Goal: Task Accomplishment & Management: Manage account settings

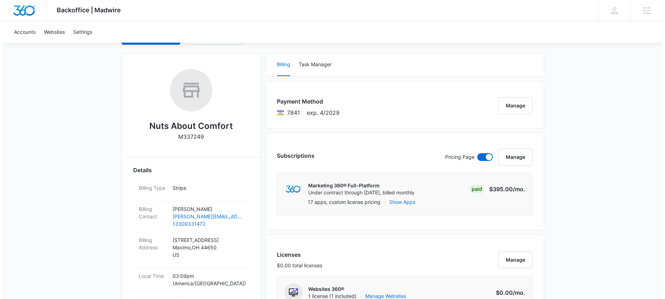
scroll to position [88, 0]
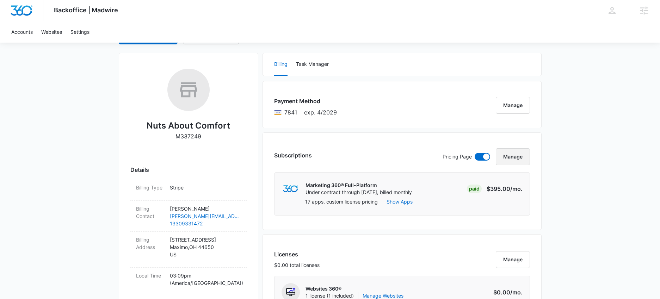
click at [520, 159] on button "Manage" at bounding box center [513, 156] width 34 height 17
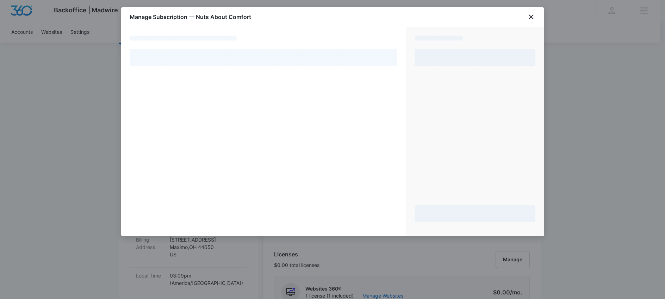
select select "pm_1S18dRA4n8RTgNjUtdiSB5wl"
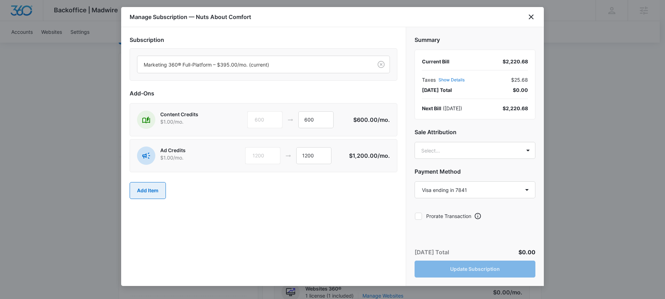
click at [146, 193] on button "Add Item" at bounding box center [148, 190] width 36 height 17
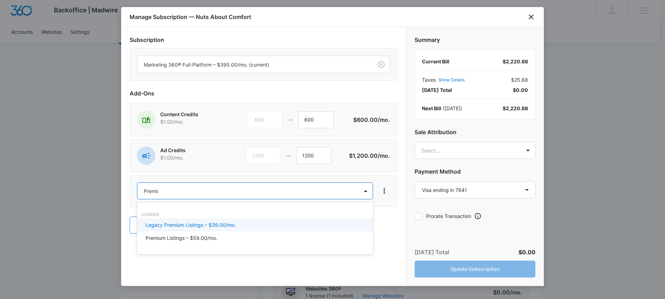
type input "Premium"
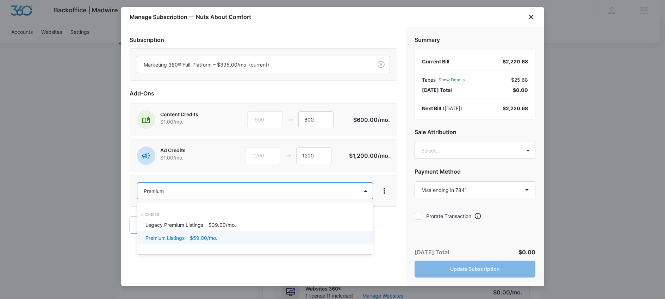
click at [172, 241] on p "Premium Listings – $59.00/mo." at bounding box center [182, 237] width 72 height 7
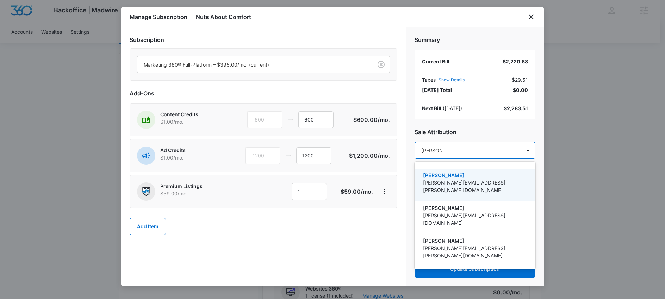
type input "[PERSON_NAME]"
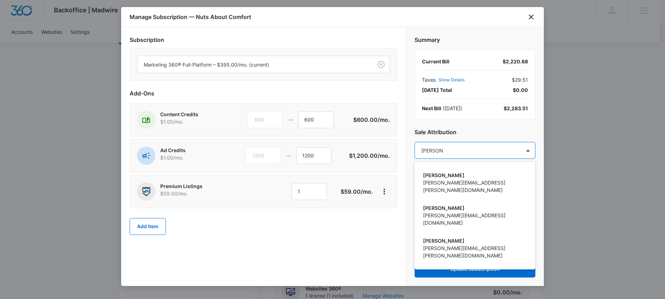
click at [476, 277] on p "[PERSON_NAME][EMAIL_ADDRESS][PERSON_NAME][DOMAIN_NAME]" at bounding box center [474, 284] width 103 height 15
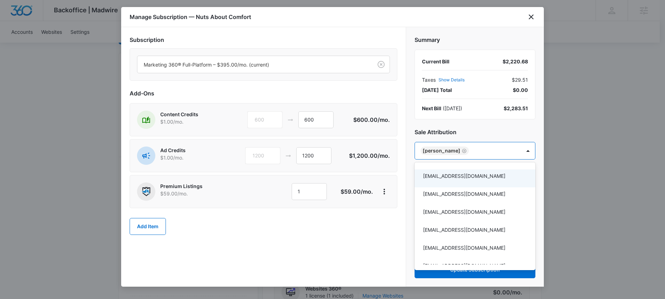
click at [497, 133] on div at bounding box center [332, 149] width 665 height 299
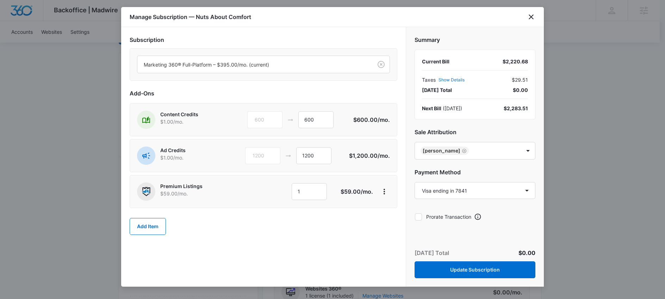
click at [420, 218] on icon at bounding box center [419, 217] width 6 height 6
click at [415, 217] on input "Prorate Transaction" at bounding box center [415, 217] width 0 height 0
checkbox input "true"
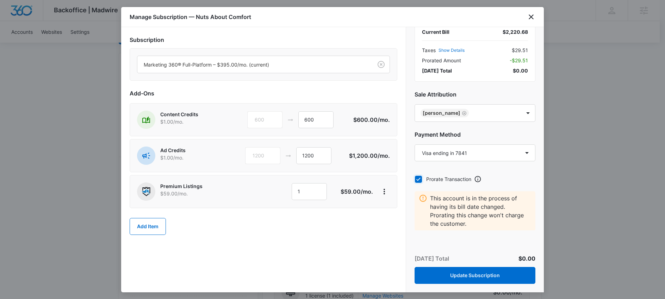
scroll to position [30, 0]
click at [468, 277] on button "Update Subscription" at bounding box center [475, 275] width 121 height 17
